Goal: Information Seeking & Learning: Learn about a topic

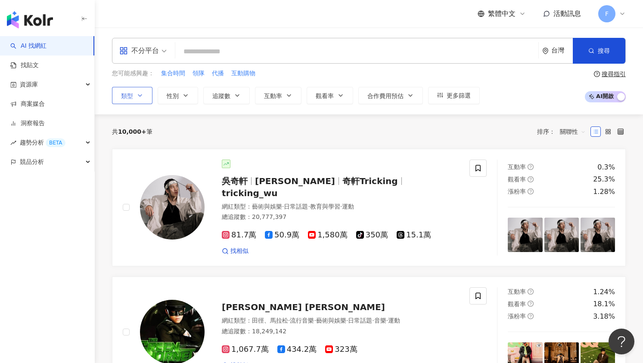
click at [136, 94] on button "類型" at bounding box center [132, 95] width 40 height 17
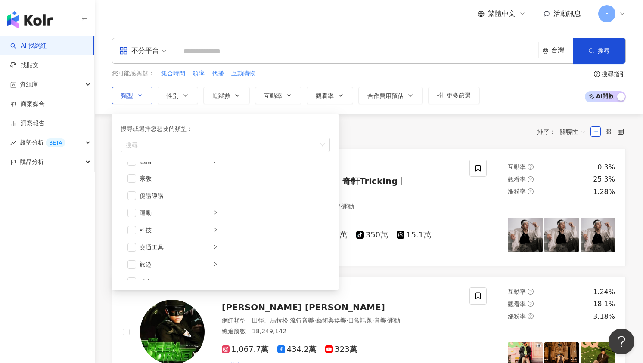
scroll to position [298, 0]
click at [154, 182] on div "促購導購" at bounding box center [178, 183] width 78 height 9
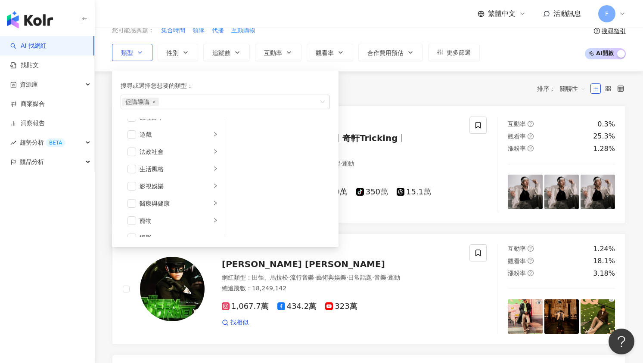
scroll to position [169, 0]
click at [161, 187] on div "醫療與健康" at bounding box center [174, 183] width 71 height 9
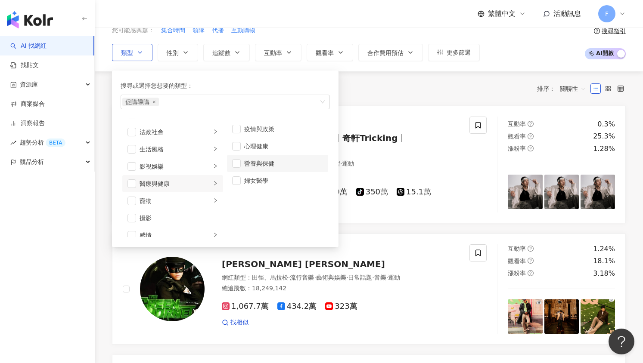
click at [267, 161] on div "營養與保健" at bounding box center [283, 163] width 79 height 9
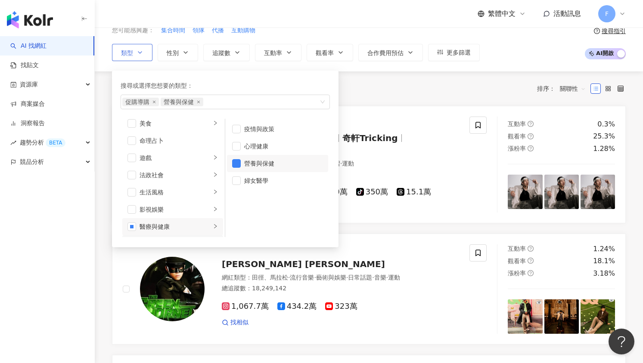
scroll to position [83, 0]
click at [161, 131] on div "家庭" at bounding box center [174, 131] width 71 height 9
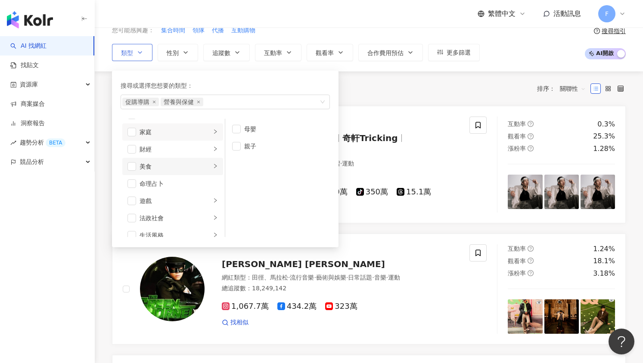
click at [158, 168] on div "美食" at bounding box center [174, 166] width 71 height 9
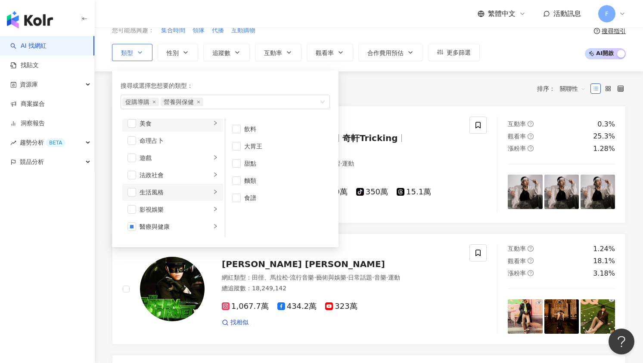
click at [171, 198] on li "生活風格" at bounding box center [172, 192] width 101 height 17
click at [163, 141] on div "日常話題" at bounding box center [174, 140] width 71 height 9
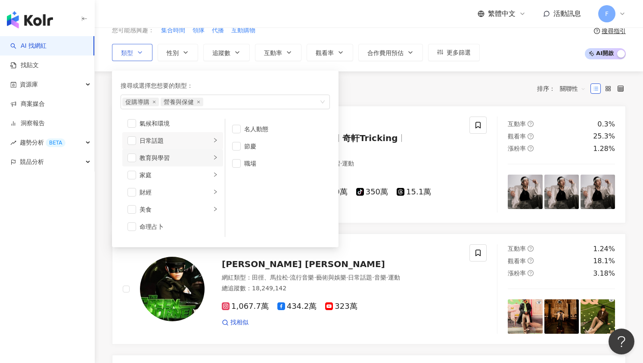
click at [164, 162] on div "教育與學習" at bounding box center [174, 157] width 71 height 9
click at [167, 171] on div "家庭" at bounding box center [174, 174] width 71 height 9
click at [134, 174] on span "button" at bounding box center [131, 175] width 9 height 9
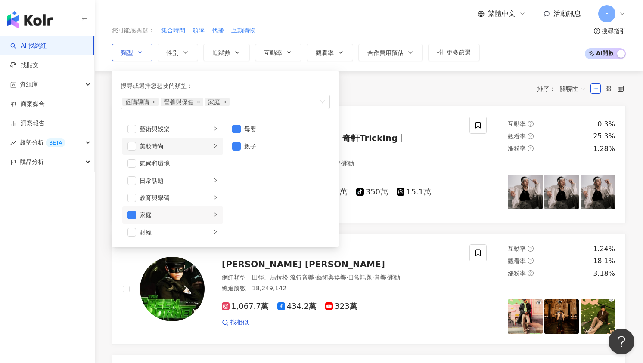
click at [162, 148] on div "美妝時尚" at bounding box center [174, 146] width 71 height 9
click at [237, 128] on span "button" at bounding box center [236, 129] width 9 height 9
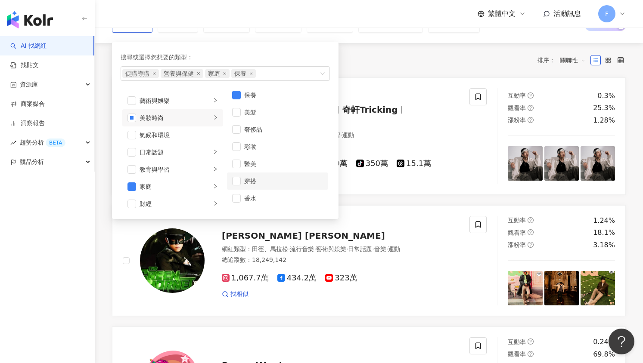
scroll to position [86, 0]
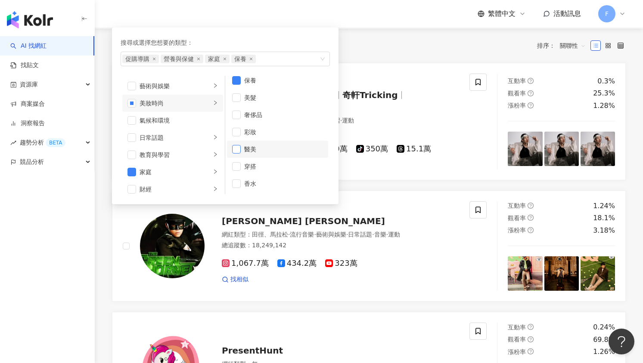
click at [240, 150] on span "button" at bounding box center [236, 149] width 9 height 9
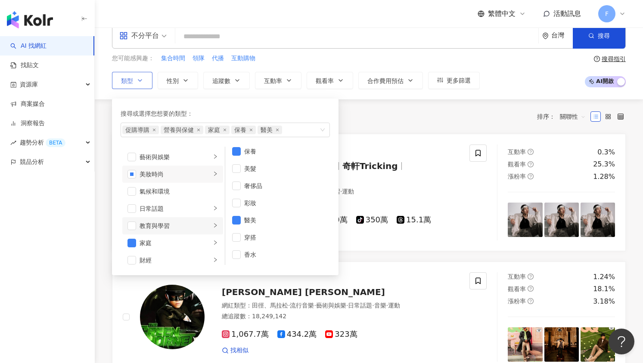
scroll to position [0, 0]
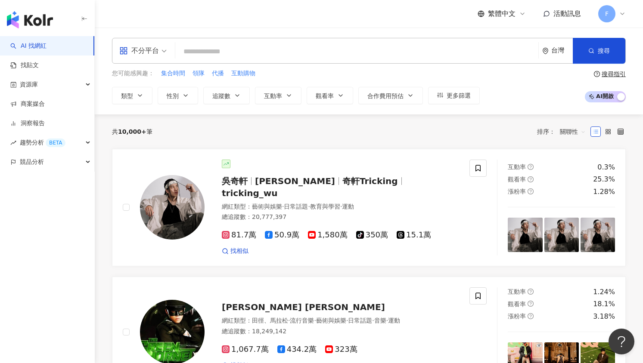
click at [211, 50] on input "search" at bounding box center [357, 51] width 356 height 16
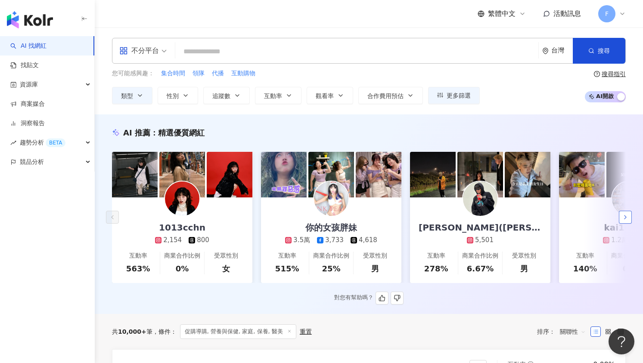
click at [625, 219] on polyline "button" at bounding box center [625, 217] width 2 height 3
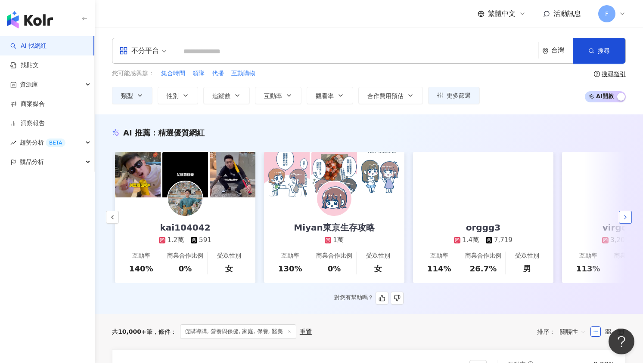
scroll to position [0, 447]
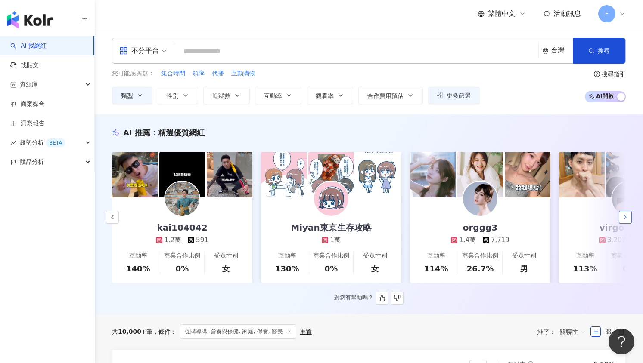
click at [625, 217] on icon "button" at bounding box center [624, 217] width 7 height 7
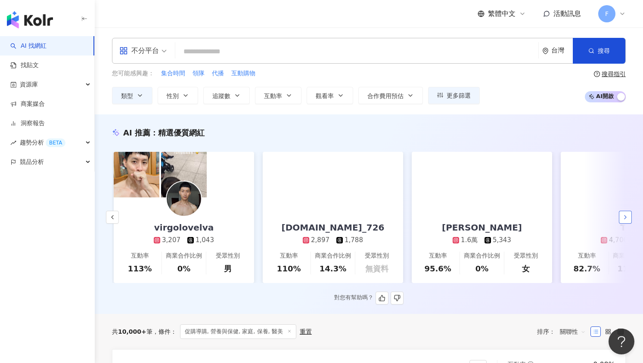
scroll to position [0, 893]
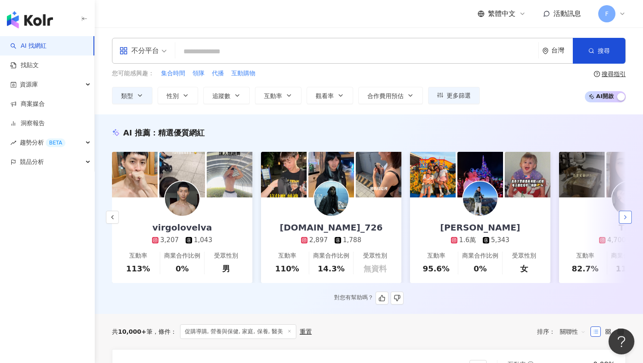
click at [625, 219] on polyline "button" at bounding box center [625, 217] width 2 height 3
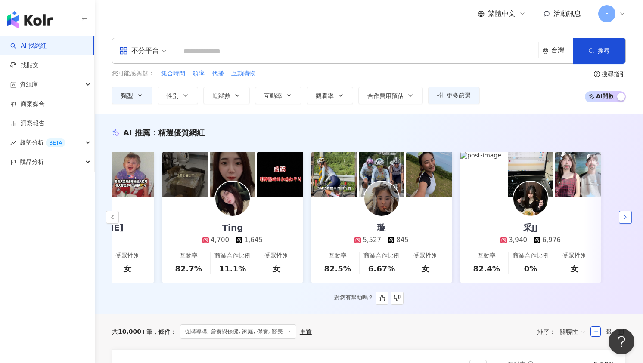
scroll to position [0, 1291]
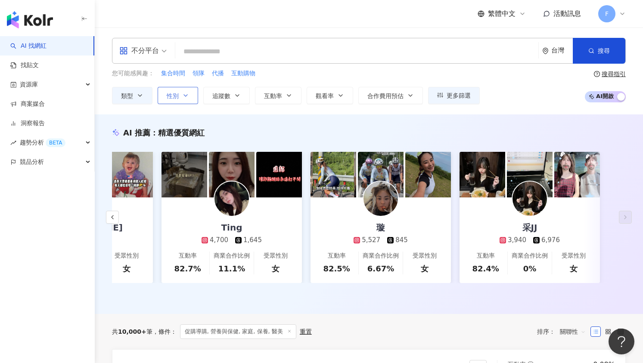
click at [183, 96] on icon "button" at bounding box center [185, 95] width 7 height 7
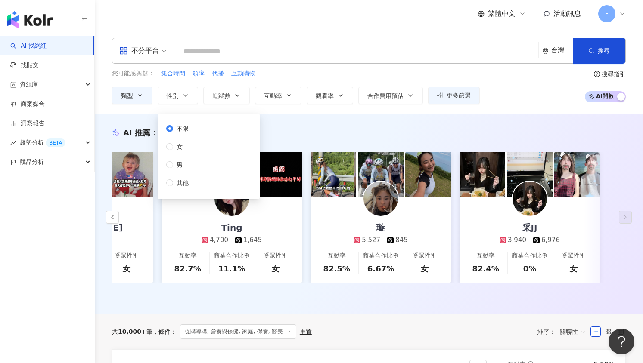
click at [190, 130] on span "不限" at bounding box center [182, 128] width 19 height 9
click at [233, 97] on button "追蹤數" at bounding box center [226, 95] width 46 height 17
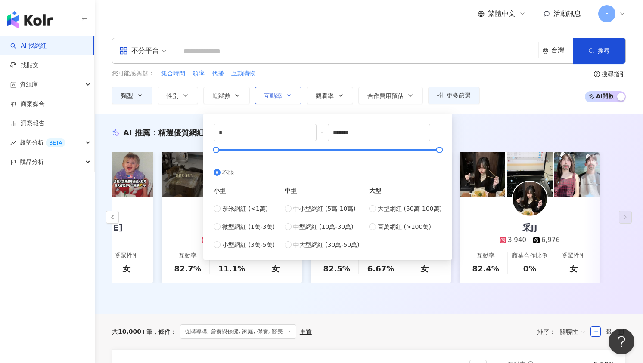
click at [277, 94] on span "互動率" at bounding box center [273, 96] width 18 height 7
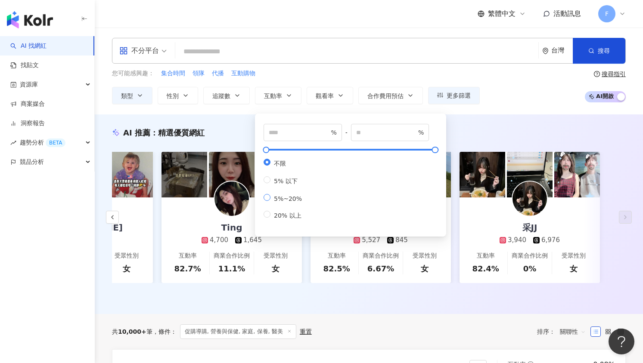
type input "*"
type input "**"
click at [508, 127] on div "AI 推薦 ： 精選優質網紅" at bounding box center [368, 132] width 513 height 11
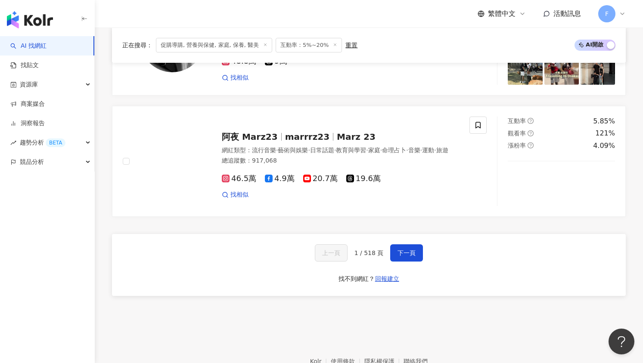
scroll to position [1420, 0]
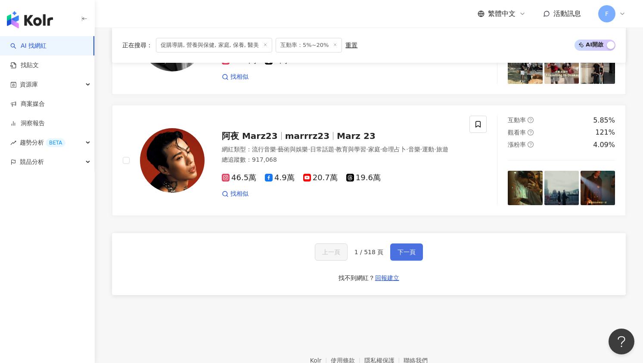
click at [393, 256] on button "下一頁" at bounding box center [406, 252] width 33 height 17
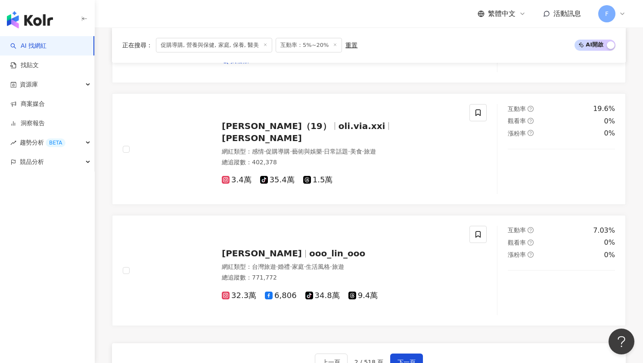
scroll to position [1162, 0]
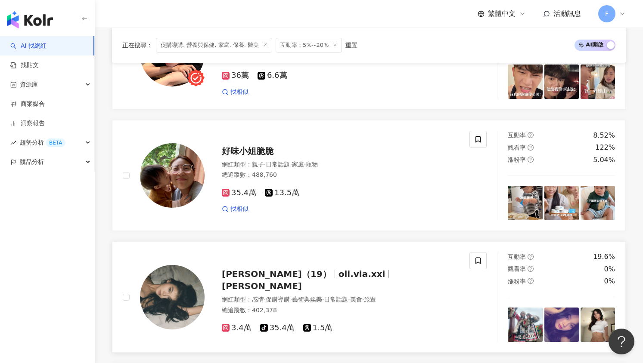
drag, startPoint x: 246, startPoint y: 279, endPoint x: 210, endPoint y: 282, distance: 35.8
click at [210, 282] on div "薇亞 奧莉（19） oli.via.xxi 奧莉薇亞 網紅類型 ： 感情 · 促購導購 · 藝術與娛樂 · 日常話題 · 美食 · 旅遊 總追蹤數 ： 402…" at bounding box center [331, 297] width 254 height 72
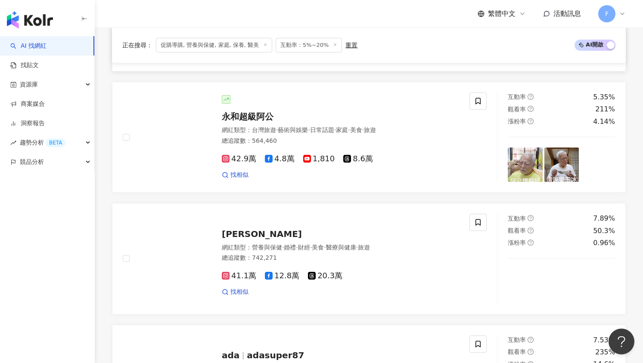
scroll to position [86, 0]
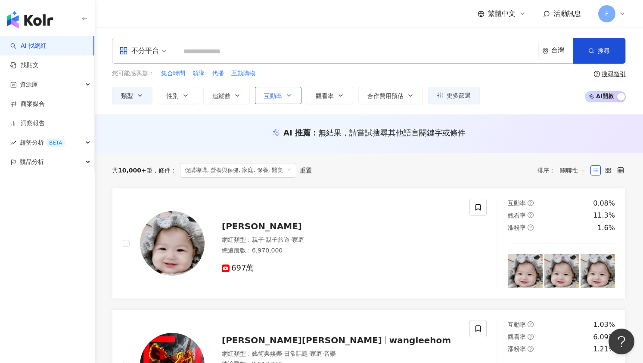
click at [283, 96] on button "互動率" at bounding box center [278, 95] width 46 height 17
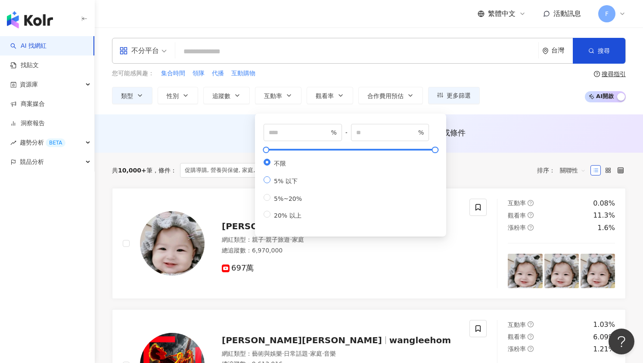
click at [282, 179] on label "5% 以下" at bounding box center [284, 180] width 42 height 9
type input "*"
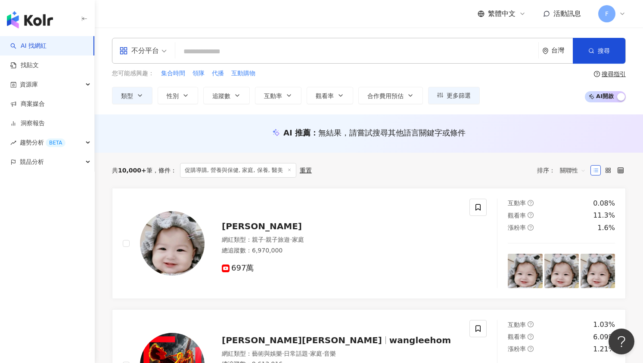
click at [527, 120] on div "AI 推薦 ： 無結果，請嘗試搜尋其他語言關鍵字或條件" at bounding box center [369, 133] width 548 height 38
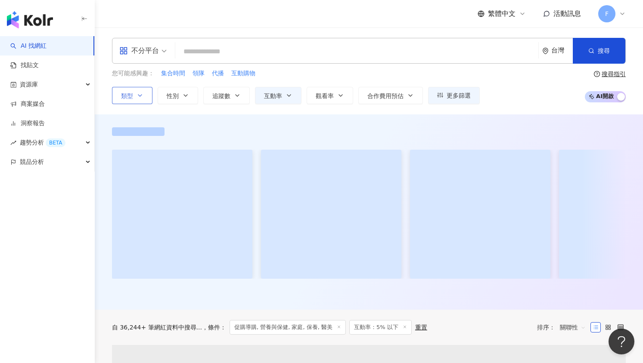
click at [140, 95] on icon "button" at bounding box center [139, 95] width 7 height 7
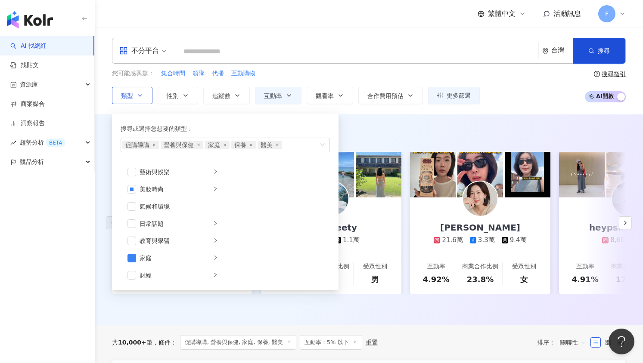
click at [140, 95] on icon "button" at bounding box center [139, 95] width 7 height 7
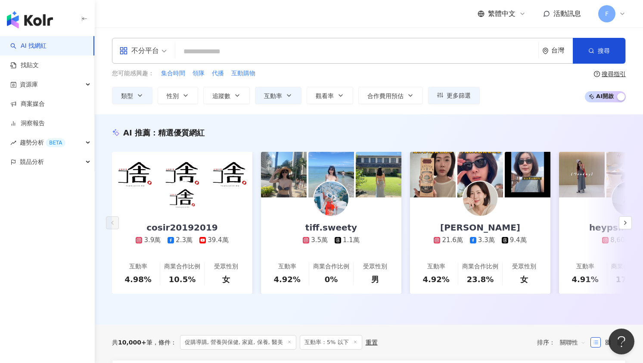
click at [524, 90] on div "您可能感興趣： 集合時間 領隊 代播 互動購物 類型 性別 追蹤數 互動率 觀看率 合作費用預估 更多篩選 不限 女 男 其他 * - ******* 不限 …" at bounding box center [368, 86] width 513 height 35
click at [236, 96] on icon "button" at bounding box center [237, 95] width 7 height 7
click at [188, 96] on icon "button" at bounding box center [185, 95] width 7 height 7
click at [340, 93] on icon "button" at bounding box center [340, 95] width 7 height 7
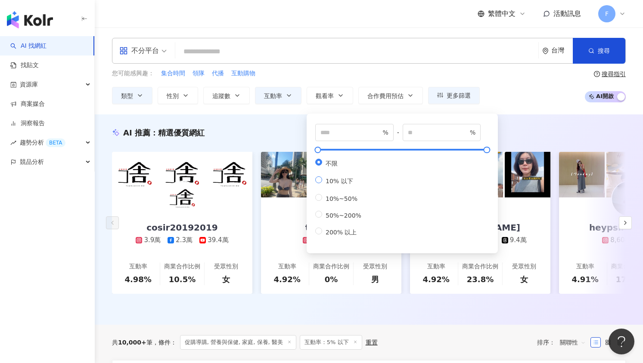
click at [340, 185] on span "10% 以下" at bounding box center [339, 181] width 34 height 7
type input "**"
click at [338, 201] on span "10%~50%" at bounding box center [341, 198] width 39 height 7
type input "**"
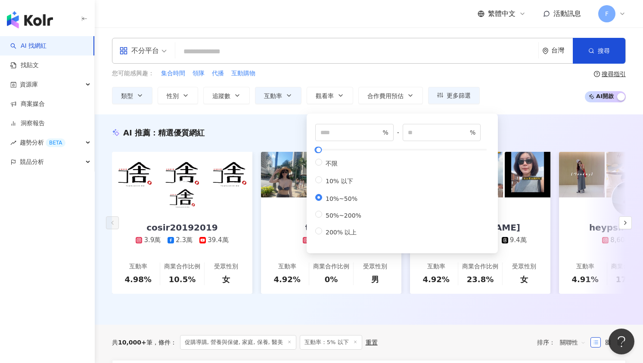
click at [541, 108] on div "不分平台 台灣 搜尋 您可能感興趣： 集合時間 領隊 代播 互動購物 類型 性別 追蹤數 互動率 觀看率 合作費用預估 更多篩選 不限 女 男 其他 * - …" at bounding box center [369, 71] width 548 height 87
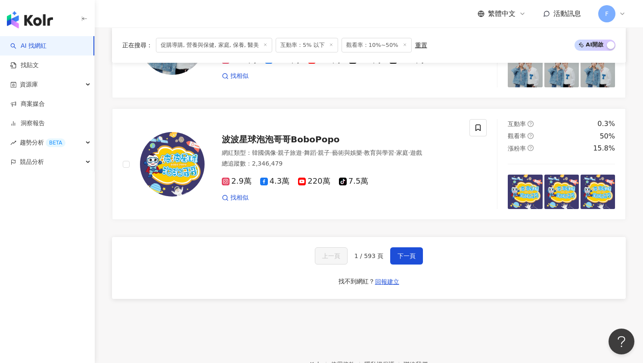
scroll to position [1469, 0]
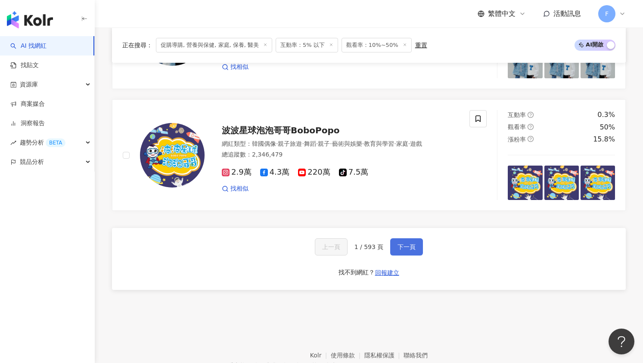
click at [403, 244] on span "下一頁" at bounding box center [406, 247] width 18 height 7
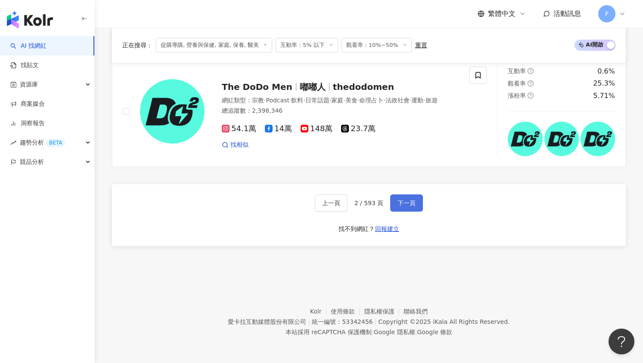
click at [399, 197] on button "下一頁" at bounding box center [406, 203] width 33 height 17
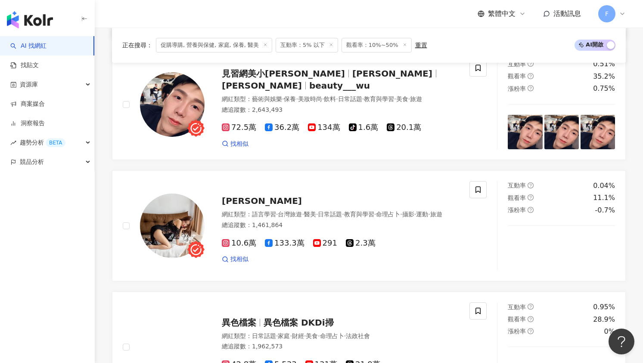
scroll to position [1145, 0]
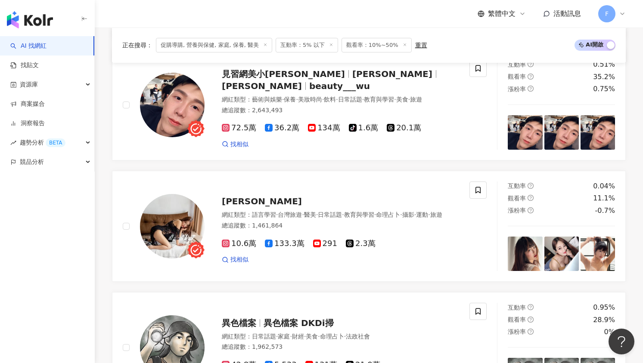
click at [300, 49] on span "互動率：5% 以下" at bounding box center [306, 45] width 62 height 15
click at [315, 45] on span "互動率：5% 以下" at bounding box center [306, 45] width 62 height 15
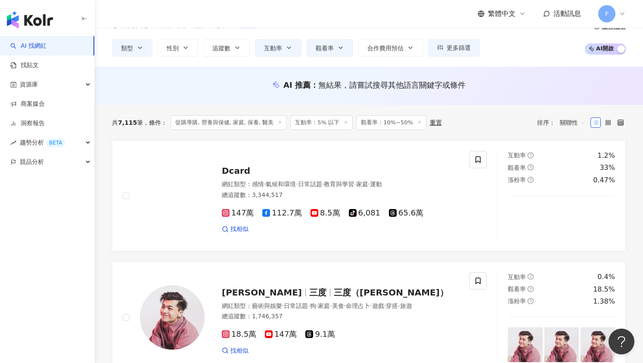
scroll to position [0, 0]
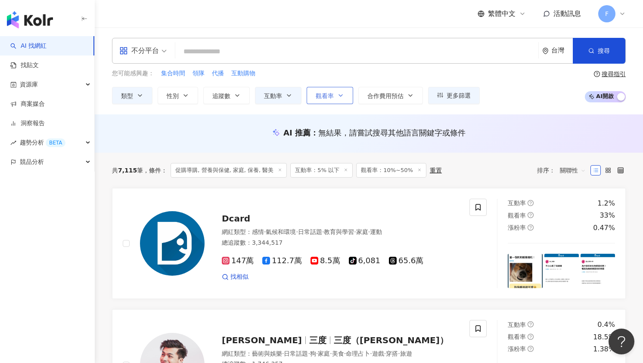
click at [325, 97] on span "觀看率" at bounding box center [324, 96] width 18 height 7
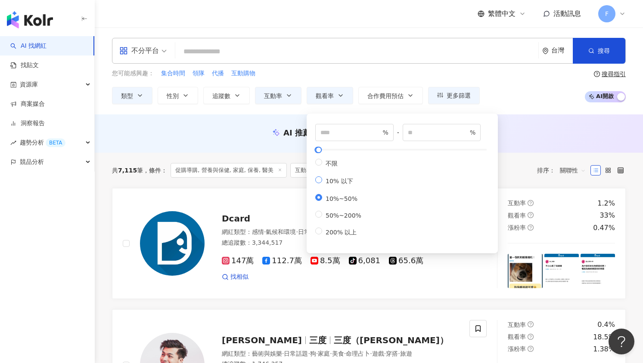
click at [327, 185] on span "10% 以下" at bounding box center [339, 181] width 34 height 7
type input "**"
click at [279, 98] on span "互動率" at bounding box center [273, 96] width 18 height 7
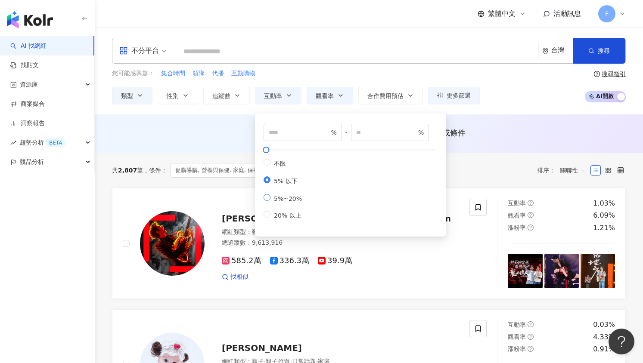
click at [278, 198] on label "5%~20%" at bounding box center [284, 198] width 42 height 8
type input "*"
type input "**"
click at [285, 95] on icon "button" at bounding box center [288, 95] width 7 height 7
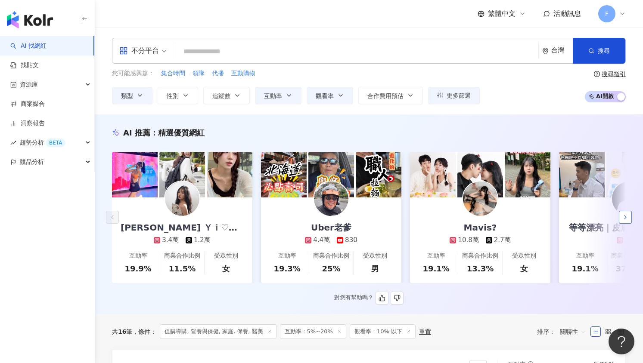
click at [627, 220] on icon "button" at bounding box center [624, 217] width 7 height 7
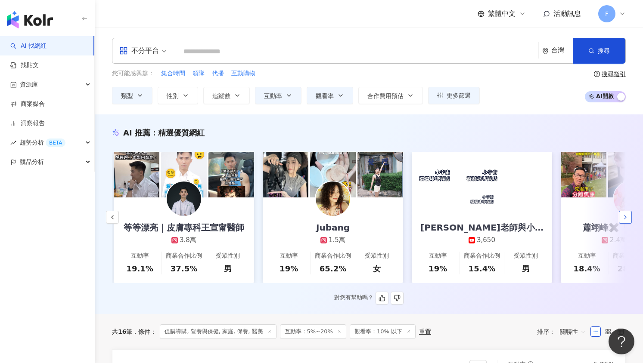
scroll to position [0, 447]
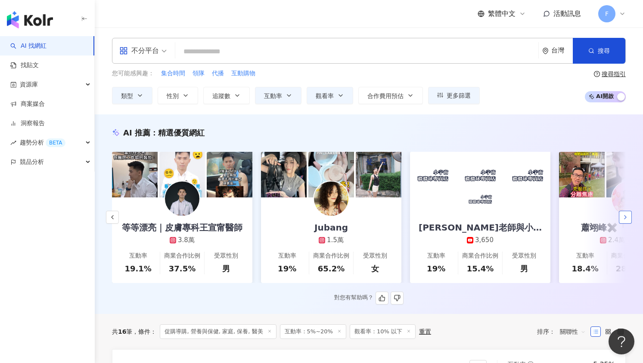
click at [627, 220] on icon "button" at bounding box center [624, 217] width 7 height 7
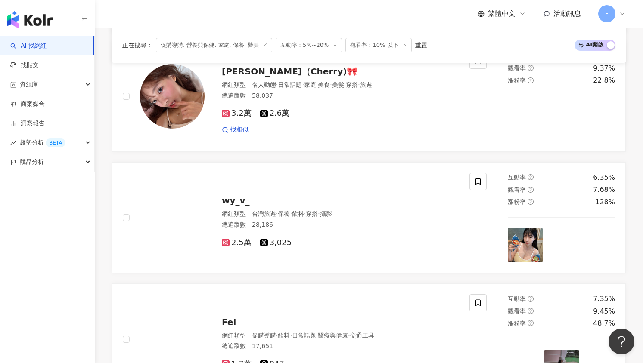
scroll to position [473, 0]
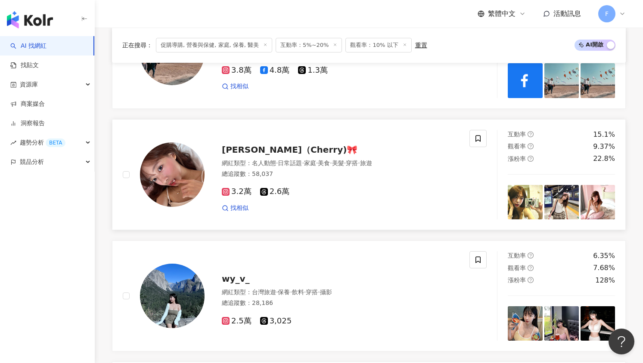
click at [188, 185] on img at bounding box center [172, 174] width 65 height 65
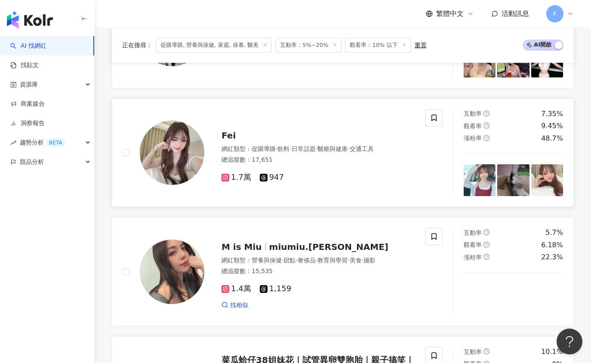
scroll to position [815, 0]
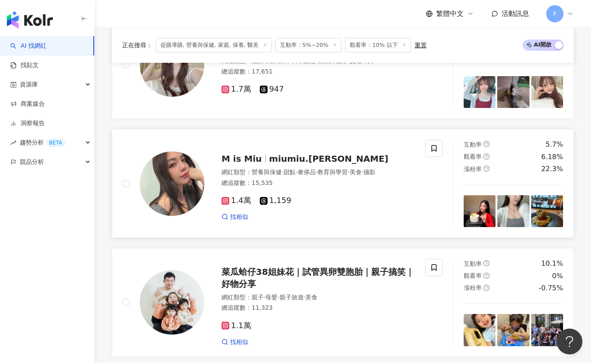
click at [293, 164] on span "miumiu.cheng" at bounding box center [328, 159] width 119 height 10
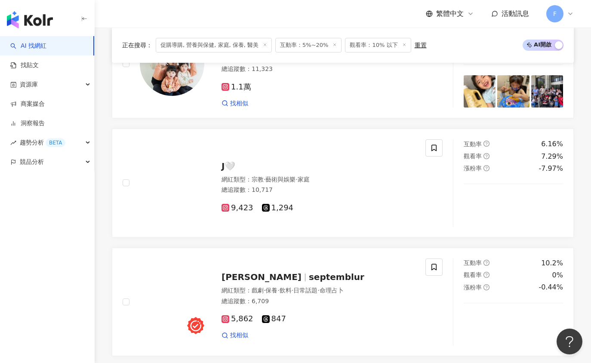
scroll to position [1245, 0]
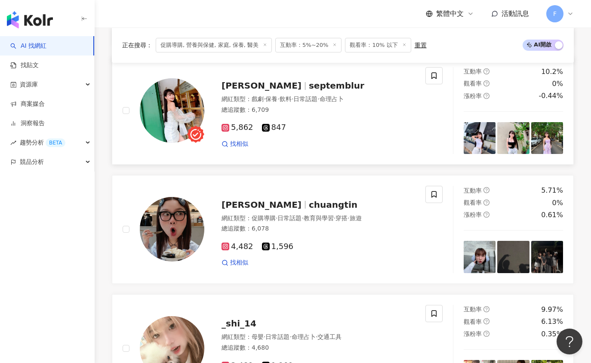
click at [243, 99] on div "陳嘉瑩 septemblur 網紅類型 ： 戲劇 · 保養 · 飲料 · 日常話題 · 命理占卜 總追蹤數 ： 6,709 5,862 847 找相似" at bounding box center [309, 110] width 211 height 75
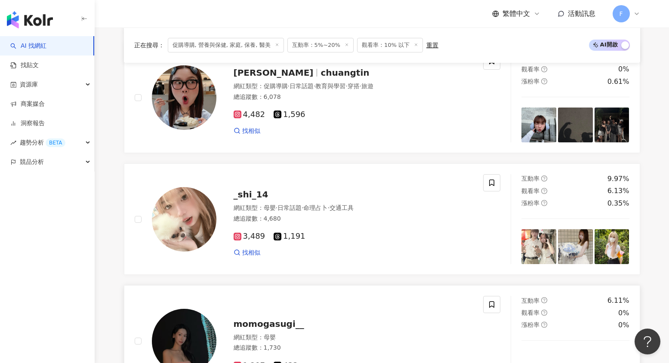
scroll to position [1352, 0]
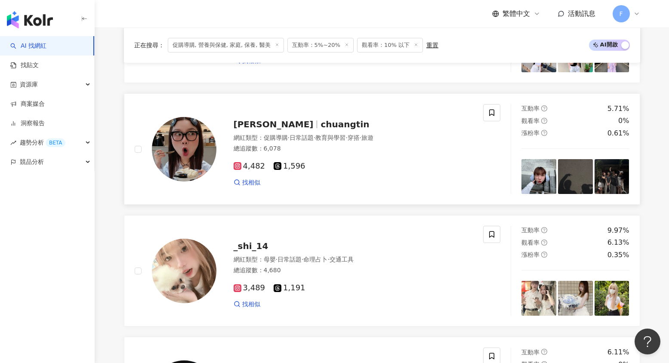
click at [260, 130] on span "Chuang" at bounding box center [274, 124] width 80 height 10
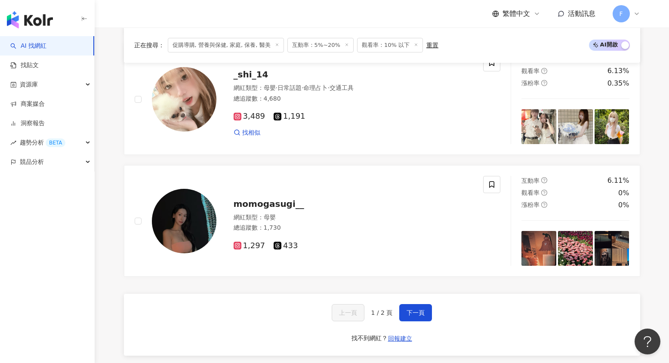
scroll to position [1640, 0]
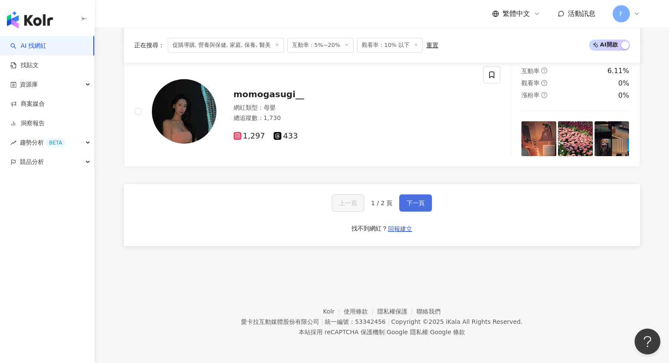
click at [417, 203] on span "下一頁" at bounding box center [416, 203] width 18 height 7
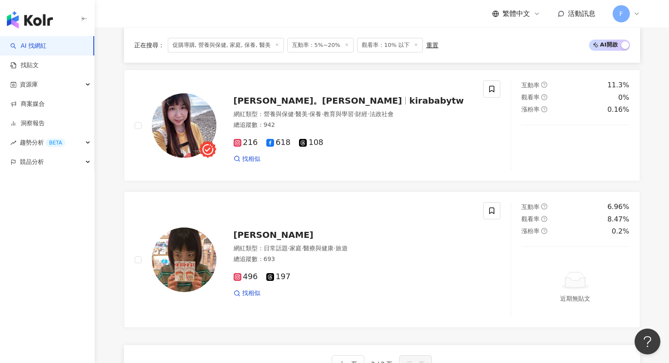
scroll to position [537, 0]
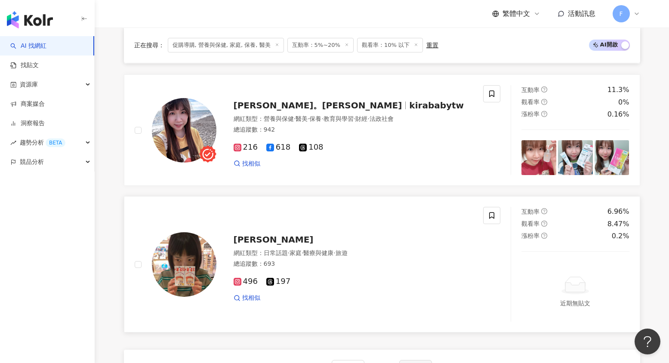
click at [248, 244] on span "蔡孟涵" at bounding box center [274, 240] width 80 height 10
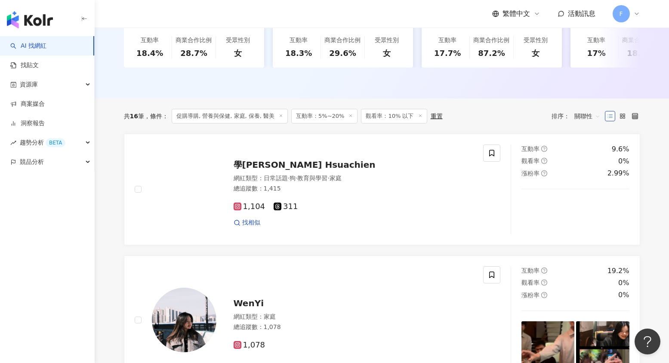
scroll to position [235, 0]
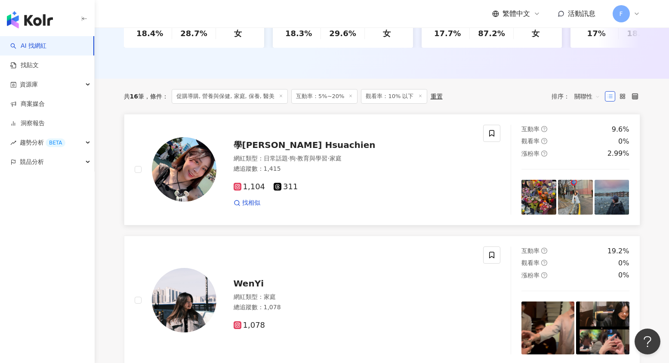
click at [251, 149] on span "學茜 Hsuachien" at bounding box center [305, 145] width 142 height 10
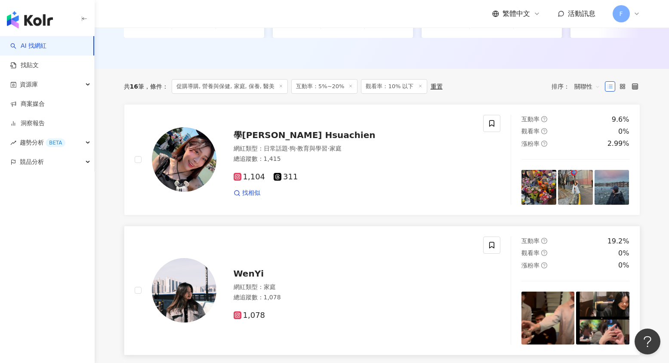
scroll to position [278, 0]
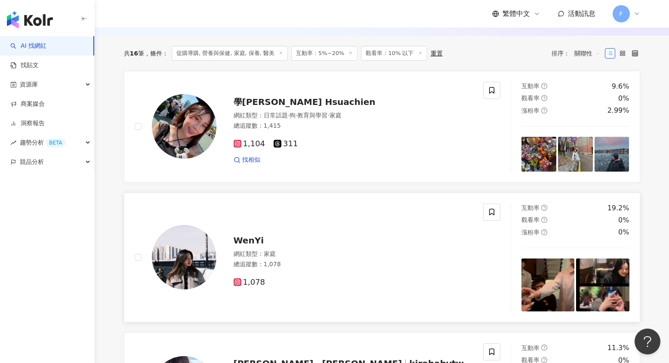
click at [250, 245] on span "WenYi" at bounding box center [249, 240] width 31 height 10
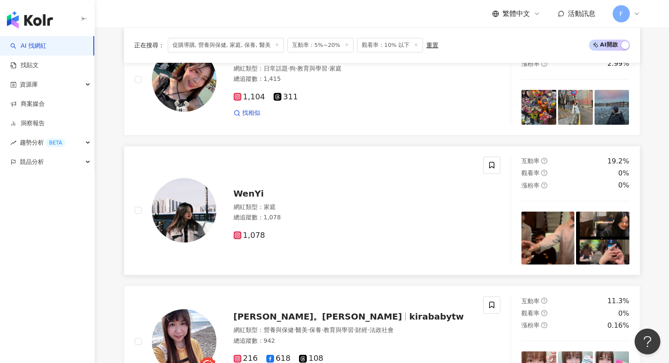
scroll to position [408, 0]
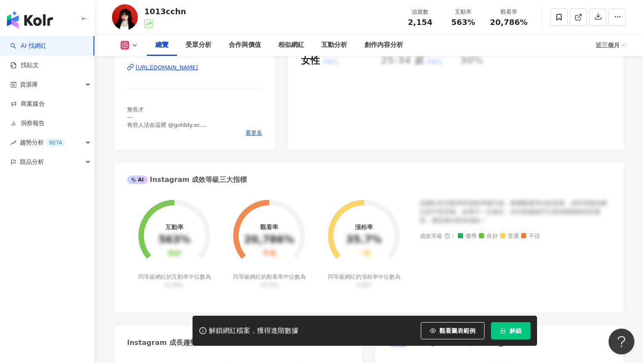
scroll to position [172, 0]
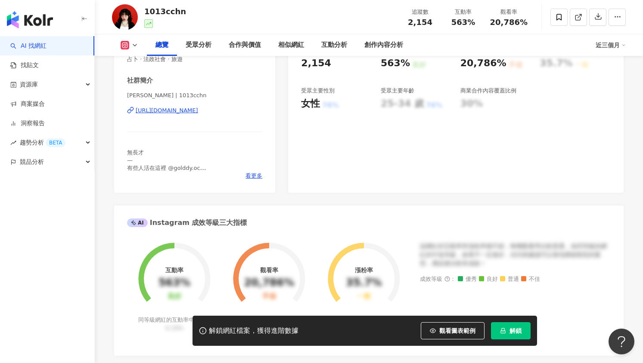
click at [169, 111] on div "[URL][DOMAIN_NAME]" at bounding box center [167, 111] width 62 height 8
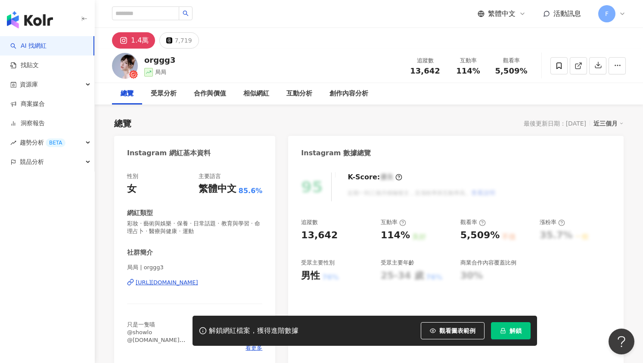
click at [167, 281] on div "https://www.instagram.com/orggg3/" at bounding box center [167, 283] width 62 height 8
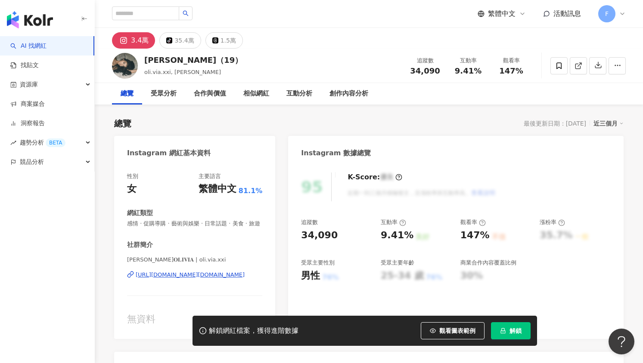
click at [173, 279] on div "https://www.instagram.com/oli.via.xxi/" at bounding box center [190, 275] width 109 height 8
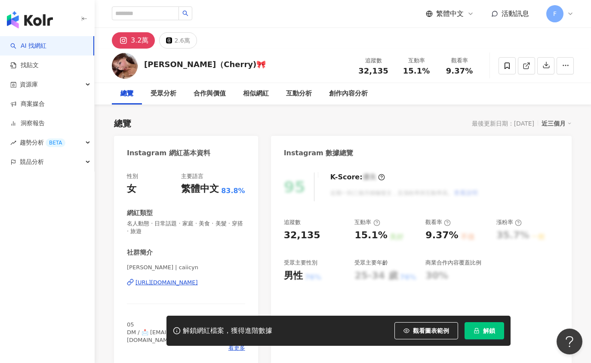
click at [228, 124] on div "總覽 最後更新日期：[DATE] 近三個月" at bounding box center [343, 123] width 458 height 12
click at [179, 282] on div "https://www.instagram.com/caiicyn/" at bounding box center [167, 283] width 62 height 8
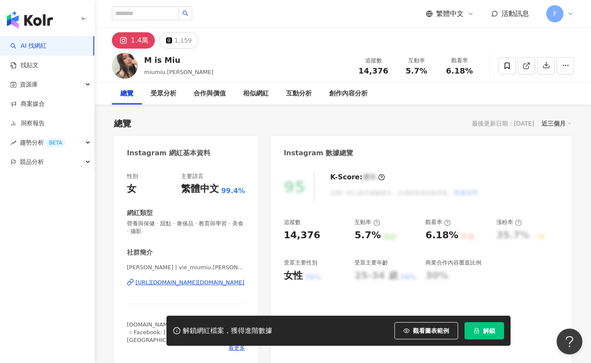
click at [163, 284] on div "https://www.instagram.com/vie_miumiu.cheng/" at bounding box center [190, 283] width 109 height 8
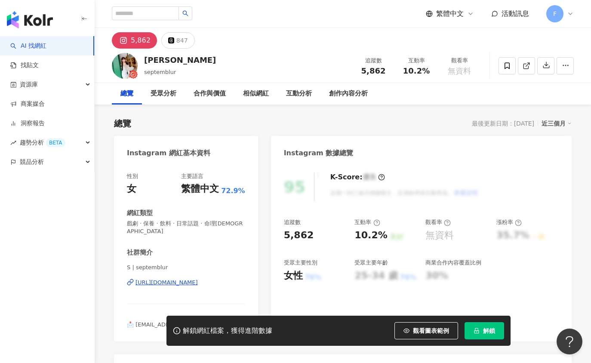
click at [159, 279] on div "https://www.instagram.com/septemblur/" at bounding box center [167, 283] width 62 height 8
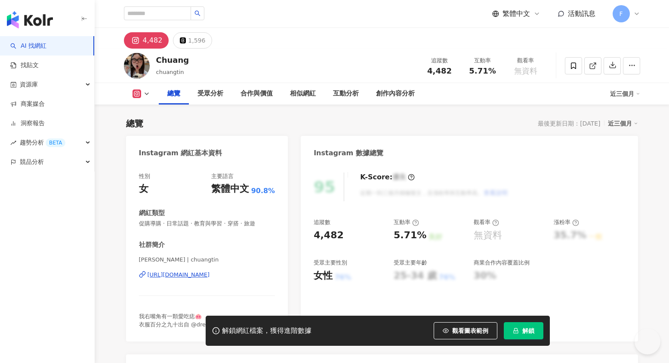
click at [210, 276] on div "https://www.instagram.com/chuangtin/" at bounding box center [179, 275] width 62 height 8
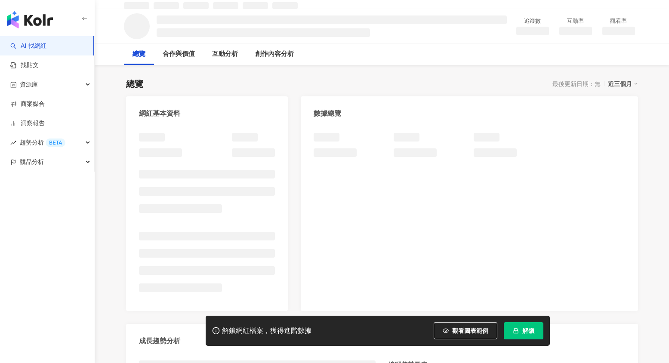
scroll to position [40, 0]
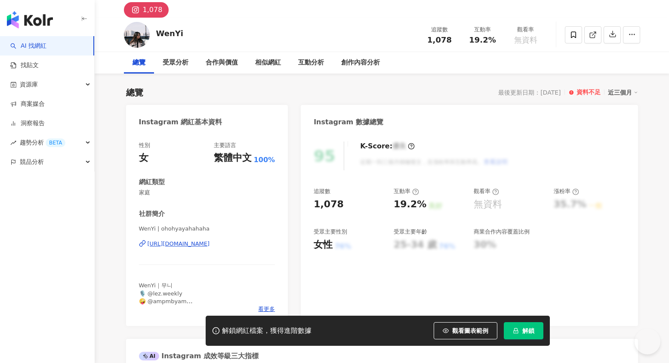
click at [166, 243] on div "[URL][DOMAIN_NAME]" at bounding box center [179, 244] width 62 height 8
